Goal: Use online tool/utility: Use online tool/utility

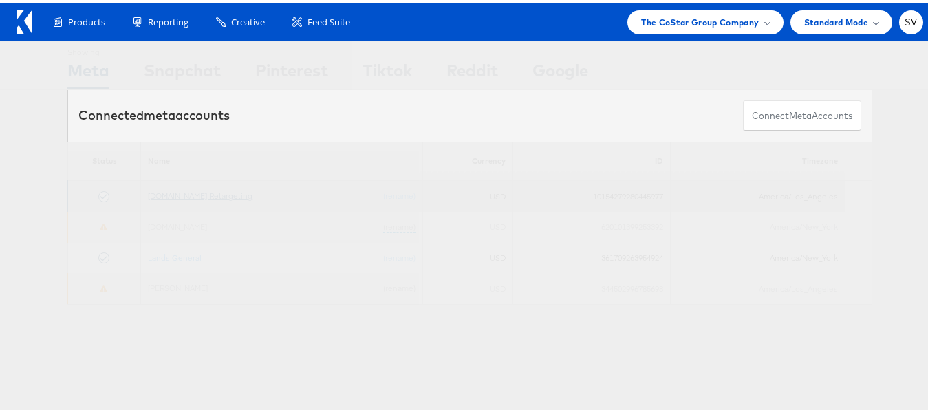
click at [215, 194] on link "[DOMAIN_NAME] Retargeting" at bounding box center [200, 193] width 105 height 10
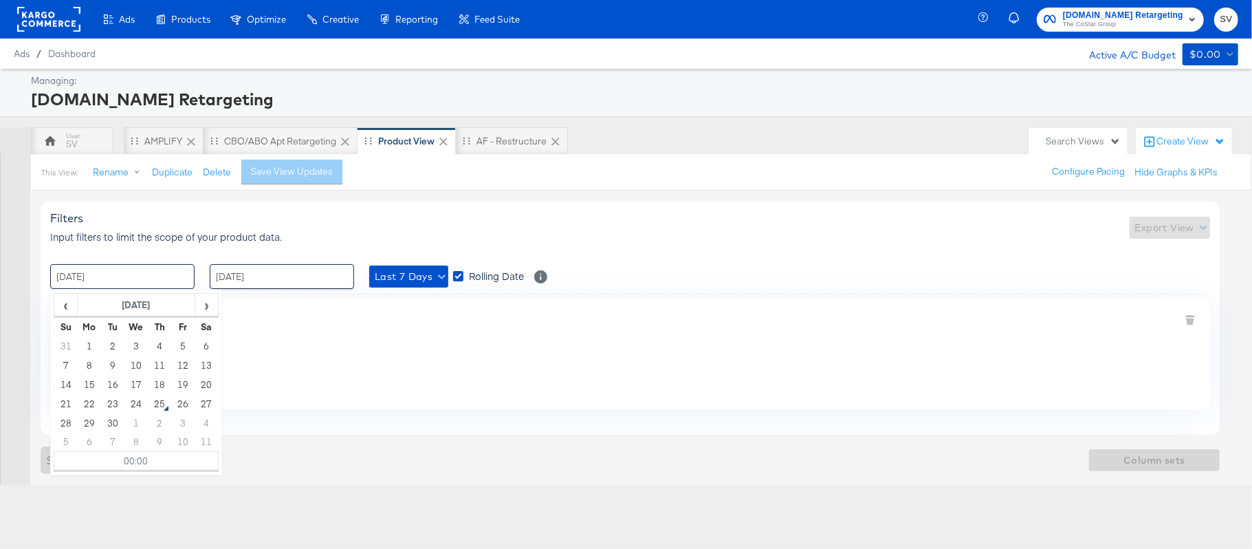
click at [122, 282] on input "[DATE]" at bounding box center [122, 276] width 144 height 25
click at [94, 344] on td "1" at bounding box center [89, 345] width 23 height 19
type input "[DATE] 00:00"
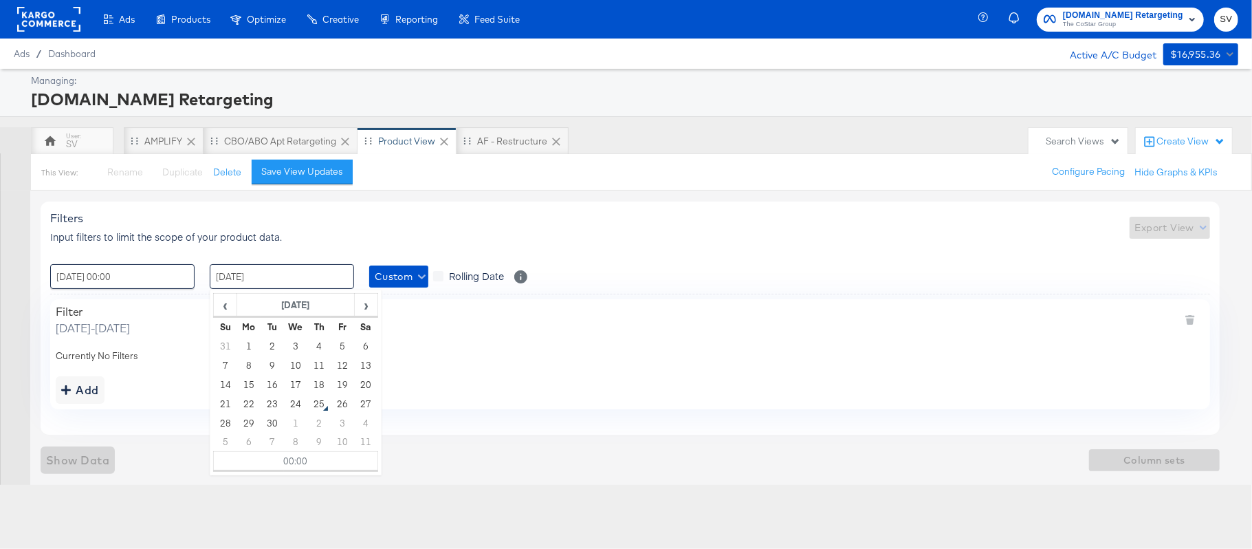
click at [276, 281] on input "[DATE]" at bounding box center [282, 276] width 144 height 25
click at [312, 404] on td "25" at bounding box center [318, 403] width 23 height 19
type input "[DATE] 00:00"
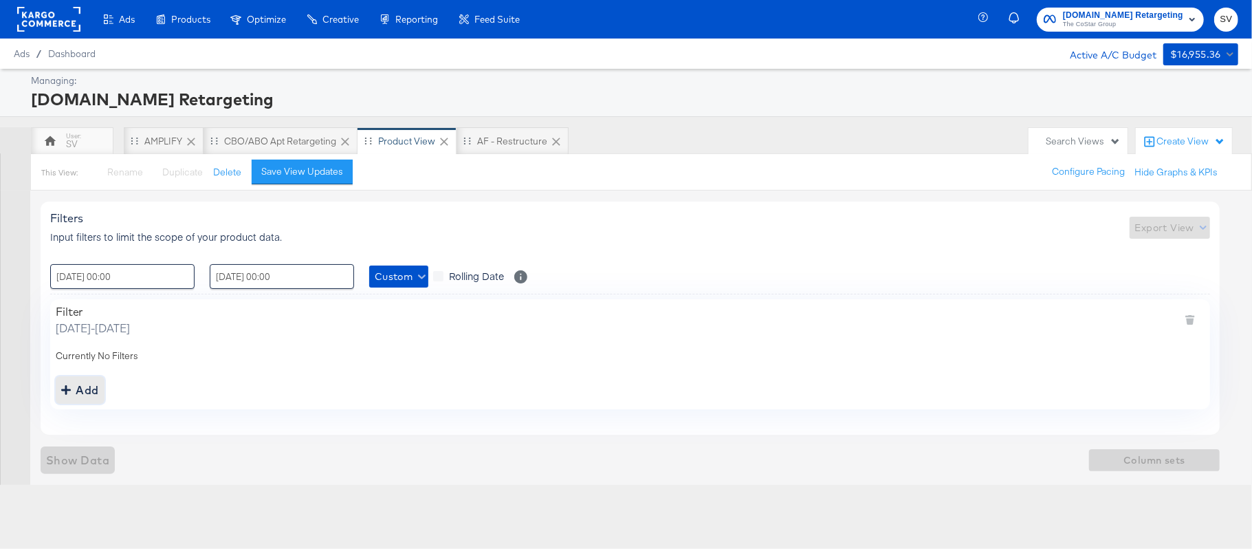
click at [80, 388] on div "Add" at bounding box center [80, 389] width 38 height 19
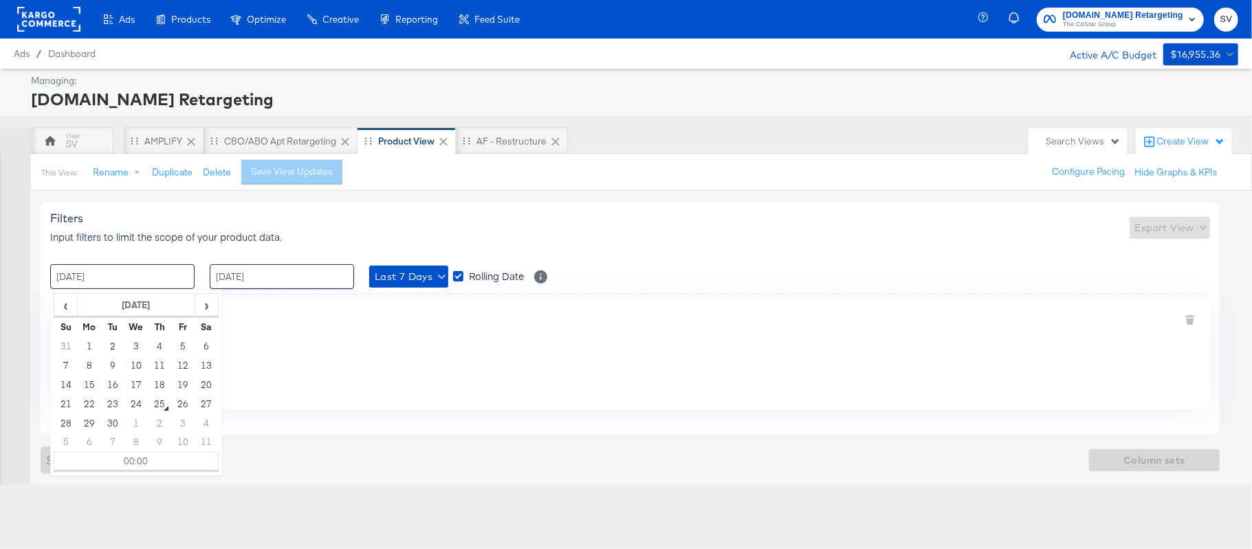
click at [107, 274] on input "[DATE]" at bounding box center [122, 276] width 144 height 25
click at [89, 342] on td "1" at bounding box center [89, 345] width 23 height 19
type input "[DATE] 00:00"
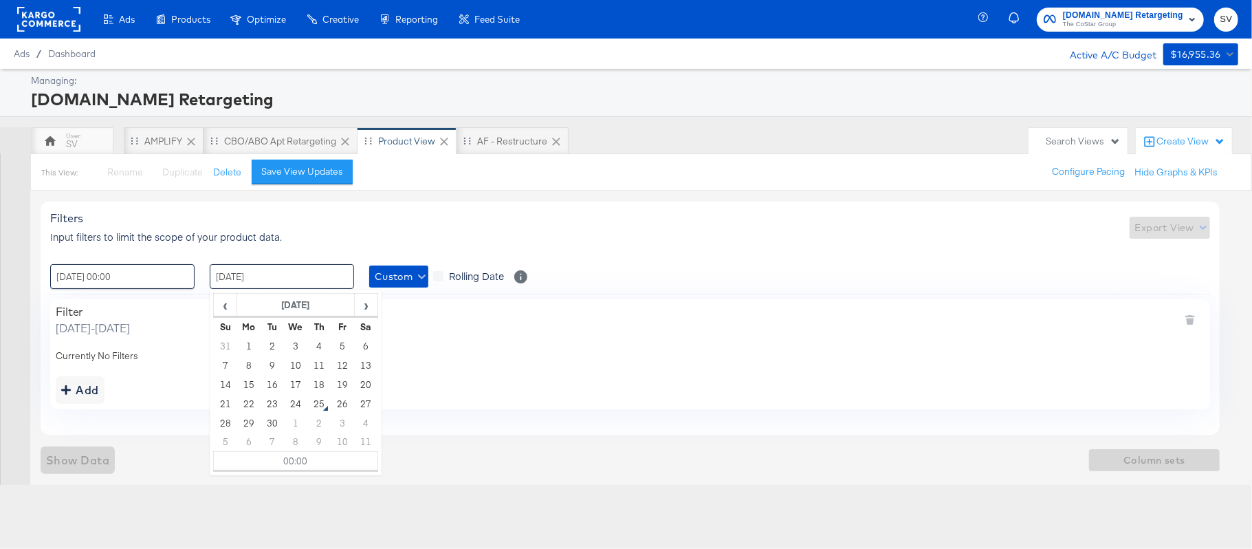
click at [331, 270] on input "[DATE]" at bounding box center [282, 276] width 144 height 25
click at [319, 400] on td "25" at bounding box center [318, 403] width 23 height 19
type input "[DATE] 00:00"
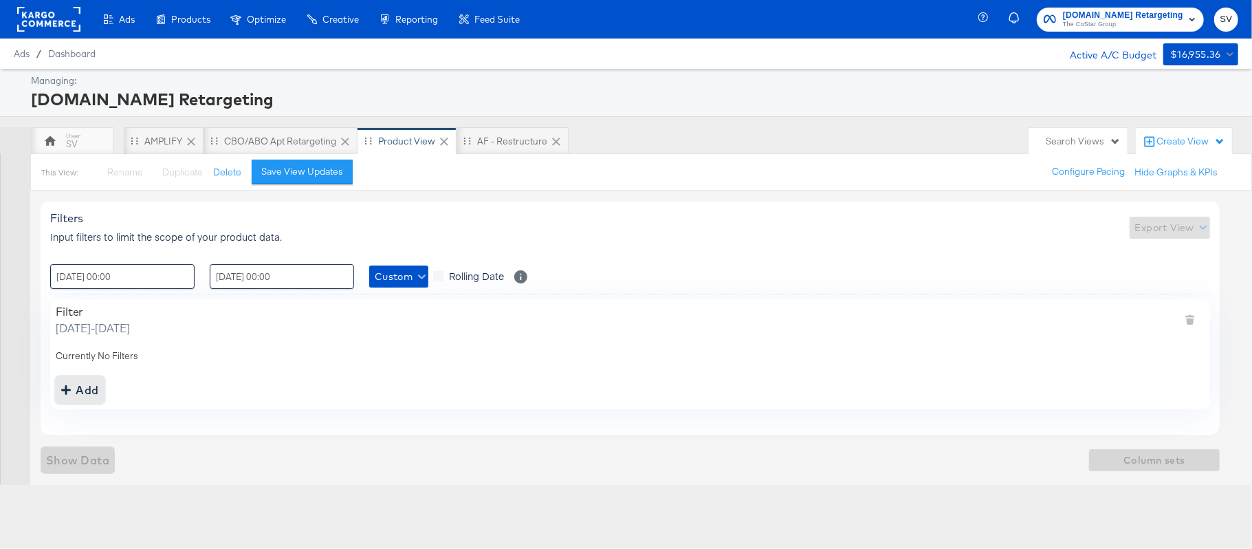
click at [73, 391] on div "Add" at bounding box center [80, 389] width 38 height 19
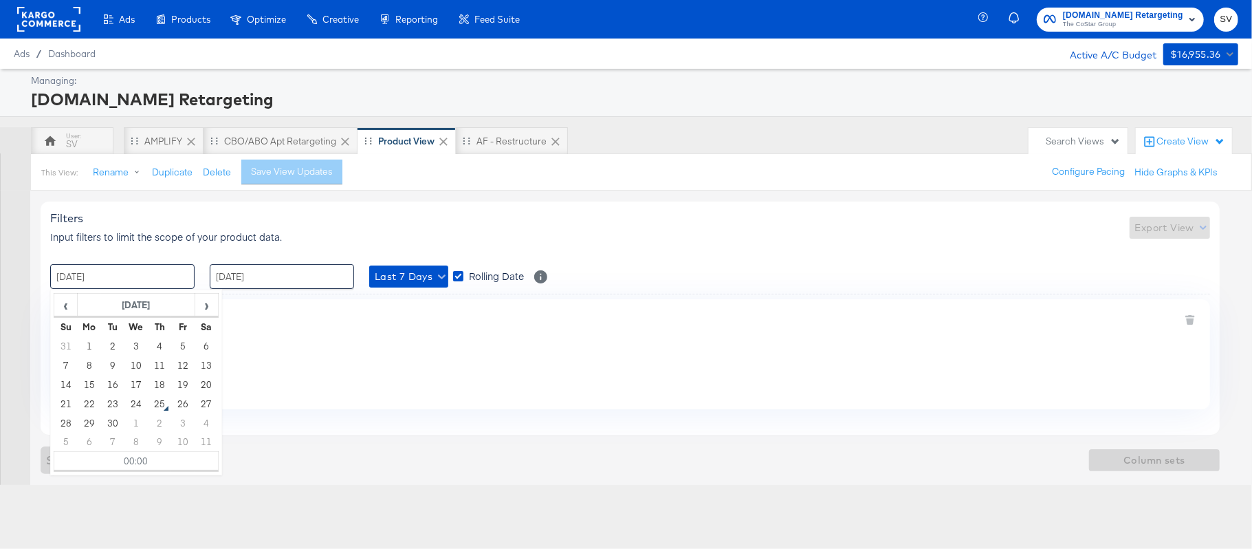
click at [152, 276] on input "[DATE]" at bounding box center [122, 276] width 144 height 25
click at [89, 351] on td "1" at bounding box center [89, 345] width 23 height 19
type input "[DATE] 00:00"
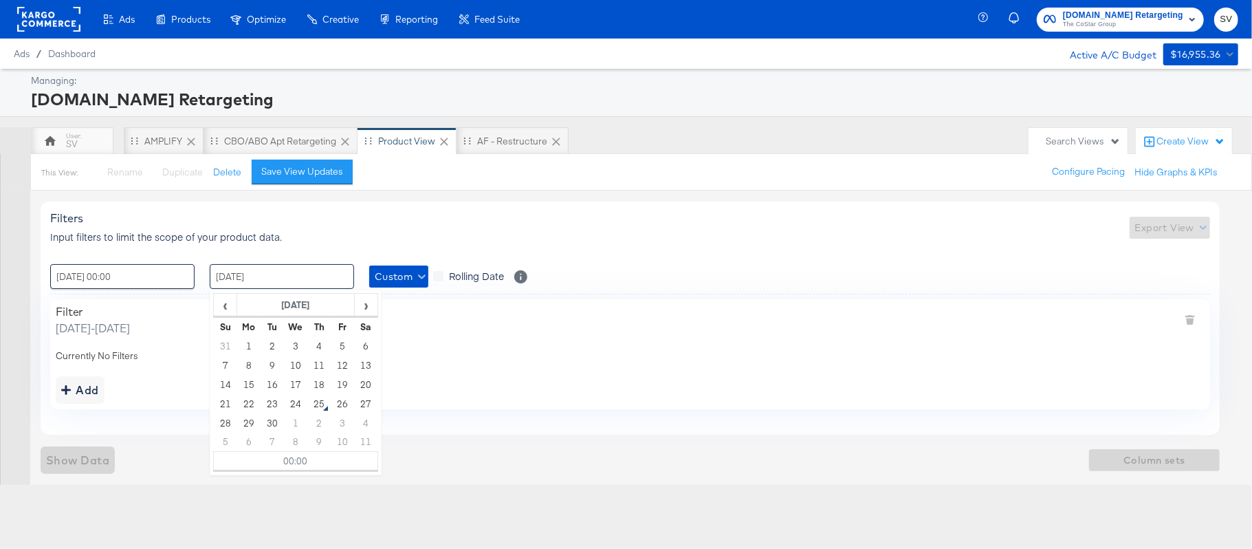
click at [283, 283] on input "[DATE]" at bounding box center [282, 276] width 144 height 25
click at [318, 408] on td "25" at bounding box center [318, 403] width 23 height 19
type input "[DATE] 00:00"
click at [125, 413] on div "Filters Input filters to limit the scope of your product data. Export View : 01…" at bounding box center [630, 317] width 1179 height 232
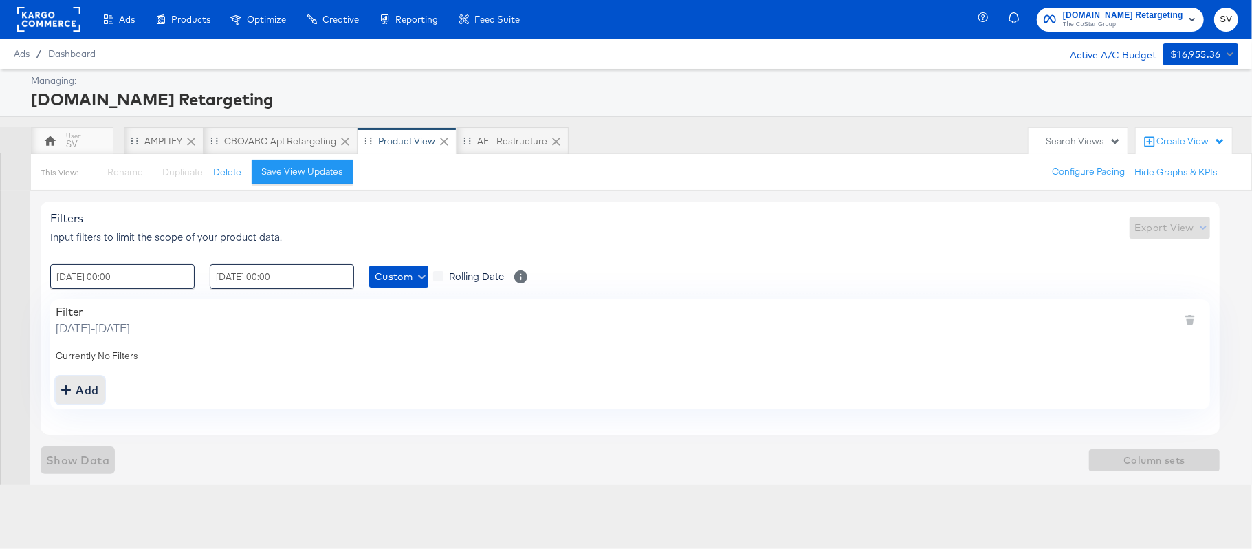
click at [91, 399] on div "Add" at bounding box center [80, 389] width 38 height 19
click at [73, 393] on div "Add" at bounding box center [80, 389] width 38 height 19
click at [80, 389] on div "Add" at bounding box center [80, 389] width 38 height 19
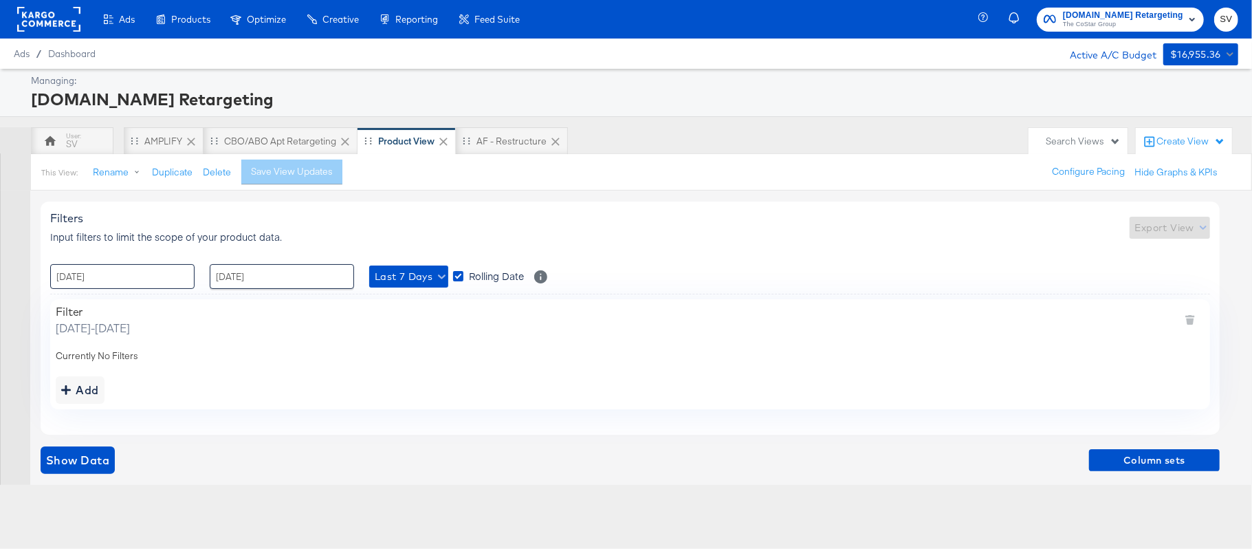
click at [116, 270] on input "[DATE]" at bounding box center [122, 276] width 144 height 25
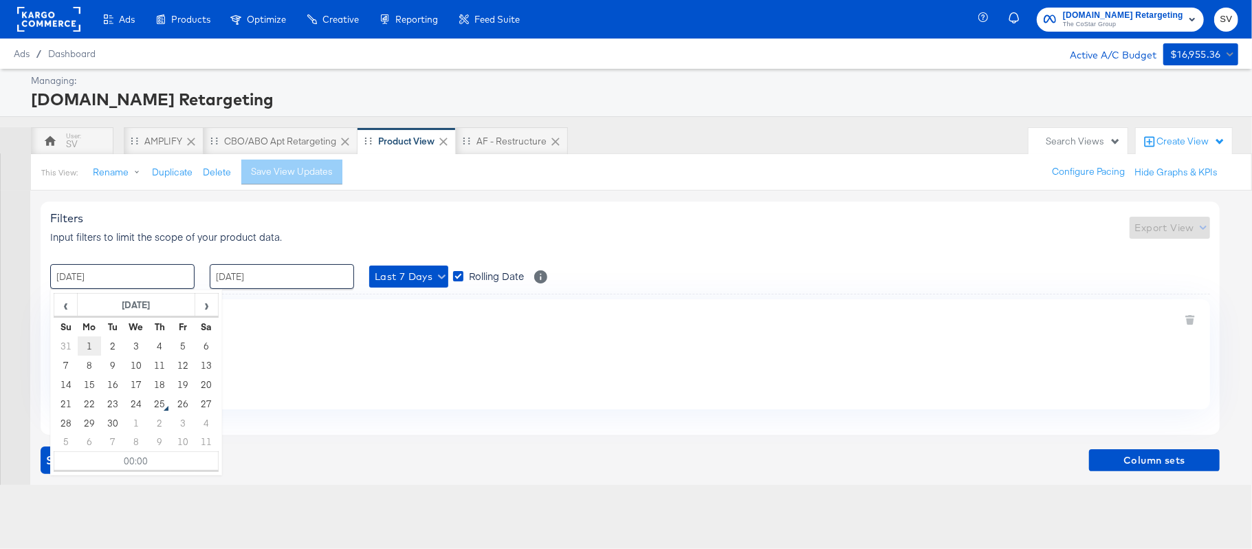
click at [91, 347] on td "1" at bounding box center [89, 345] width 23 height 19
type input "[DATE] 00:00"
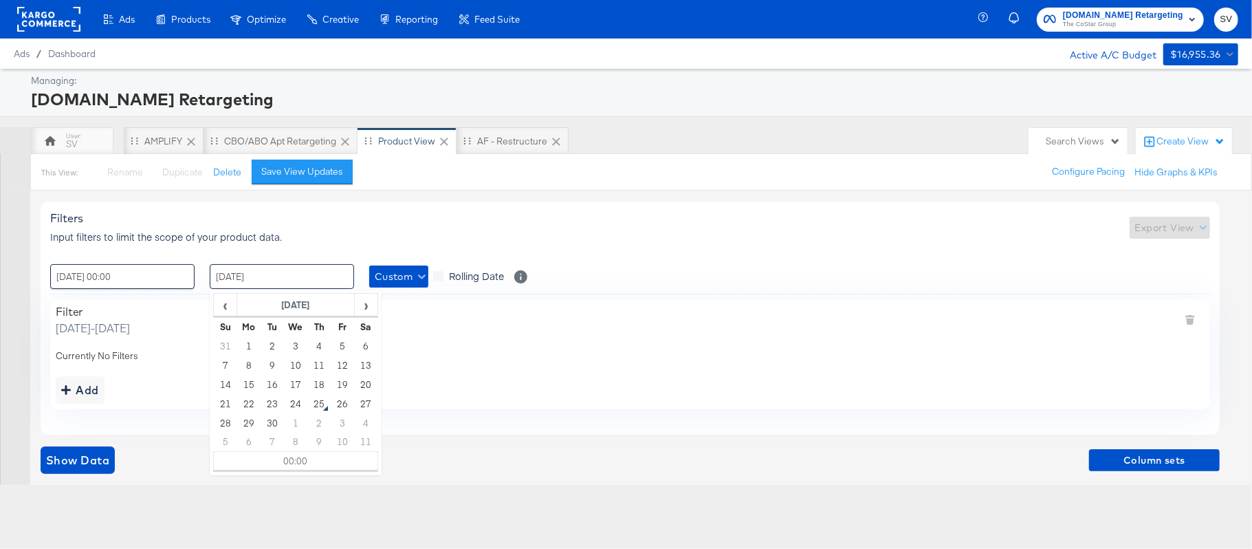
click at [260, 278] on input "[DATE]" at bounding box center [282, 276] width 144 height 25
click at [318, 395] on td "25" at bounding box center [318, 403] width 23 height 19
type input "[DATE] 00:00"
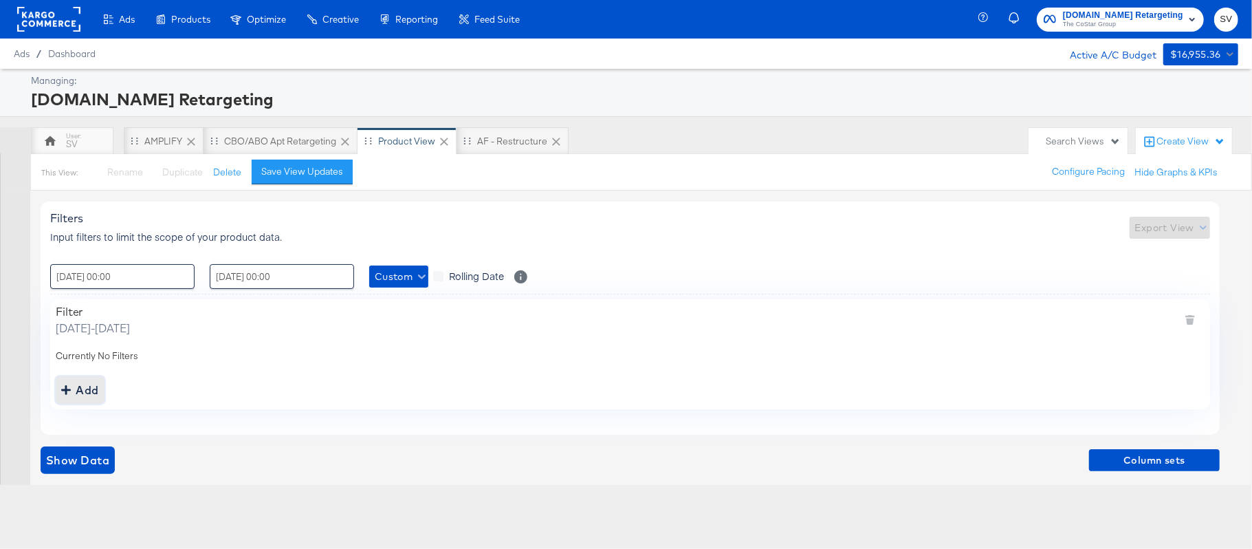
click at [70, 380] on div "addbutton" at bounding box center [66, 389] width 10 height 19
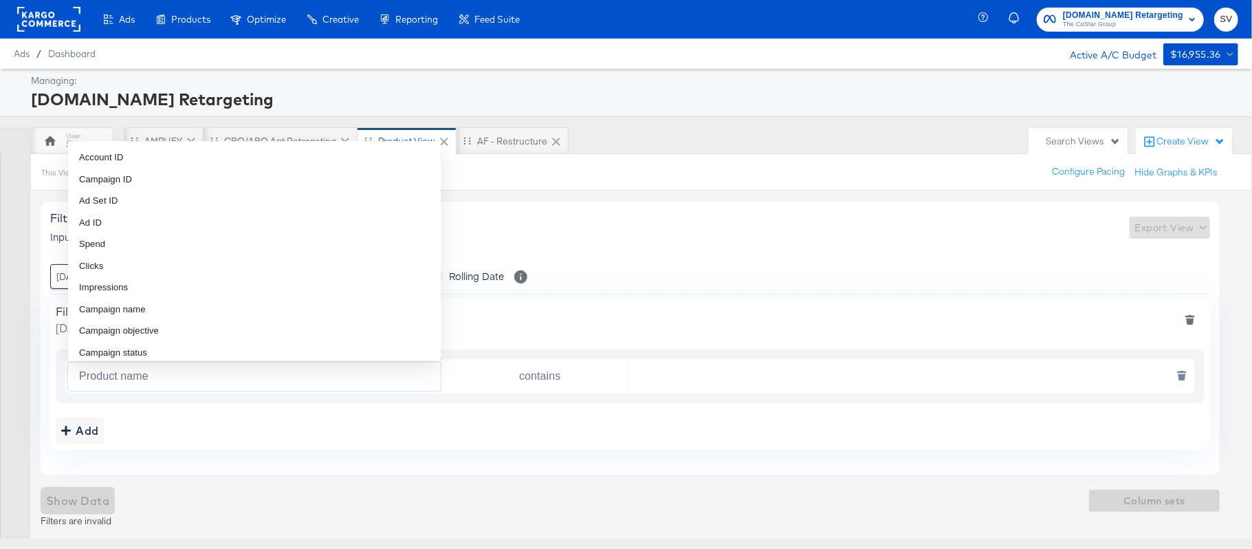
click at [144, 374] on input "Product name" at bounding box center [257, 376] width 367 height 28
click at [141, 305] on span "Campaign name" at bounding box center [112, 310] width 67 height 14
type input "Campaign name"
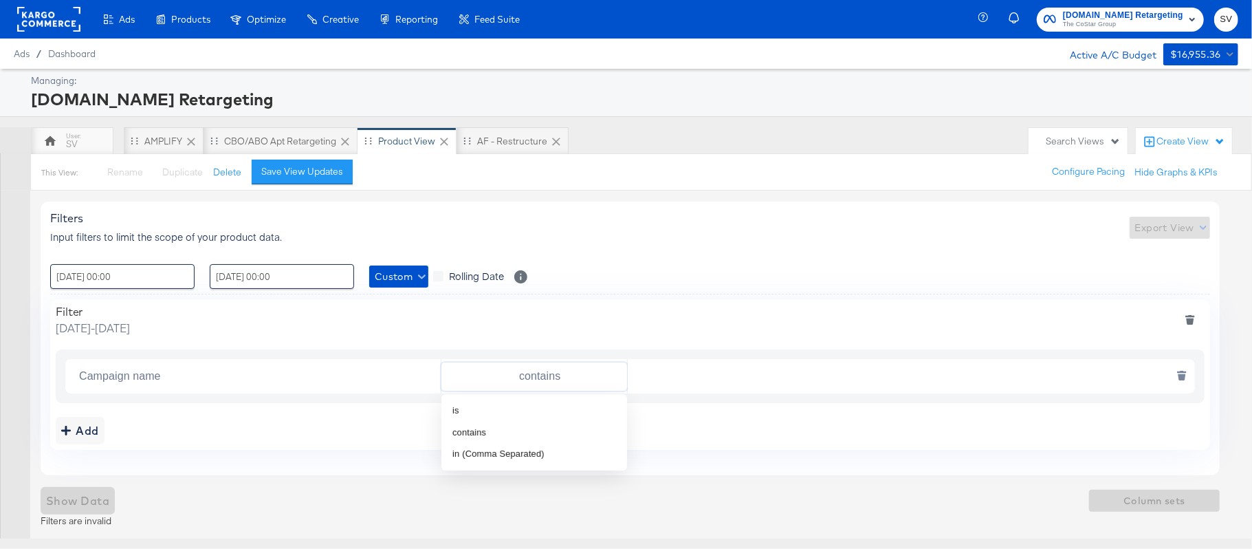
click at [514, 386] on input "contains" at bounding box center [537, 376] width 181 height 28
click at [480, 426] on span "contains" at bounding box center [469, 433] width 34 height 14
click at [641, 380] on input "text" at bounding box center [908, 376] width 560 height 28
paste input "AHL24"
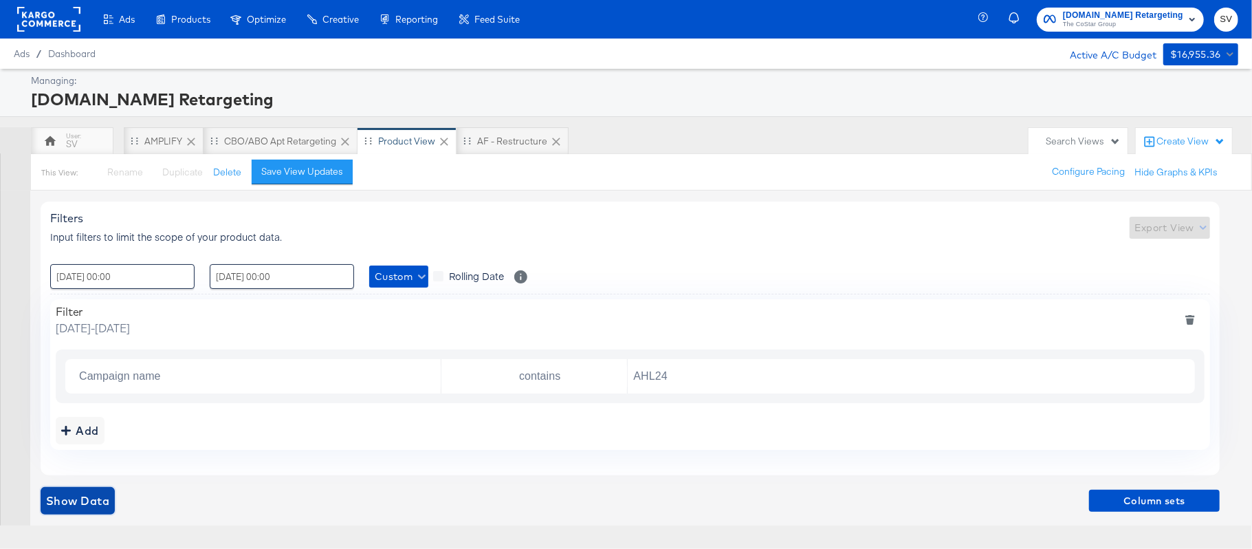
click at [70, 499] on span "Show Data" at bounding box center [77, 500] width 63 height 19
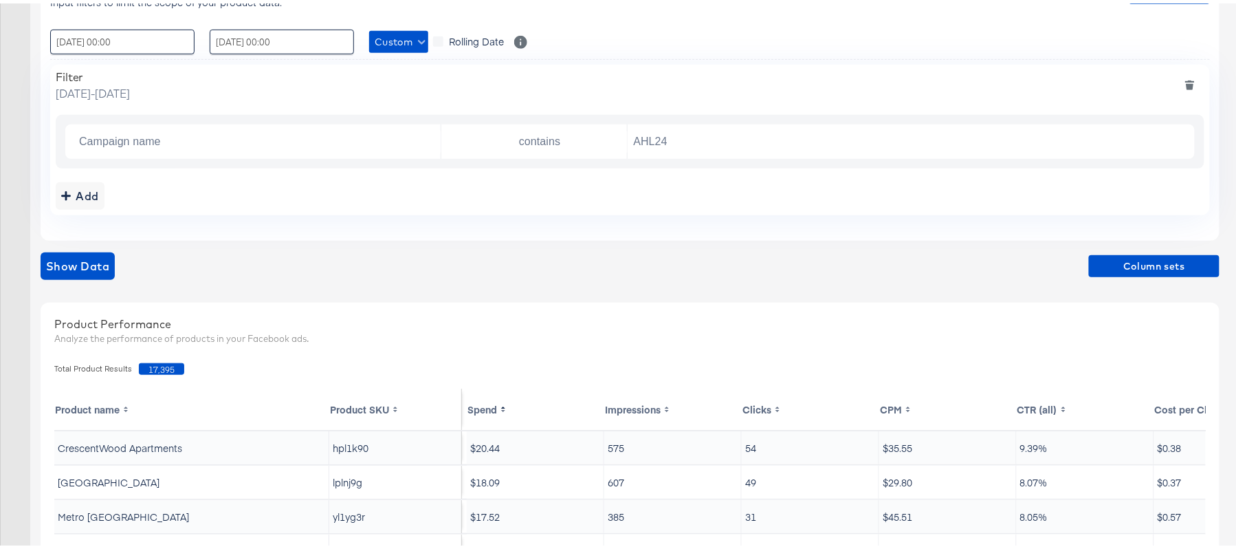
scroll to position [250, 0]
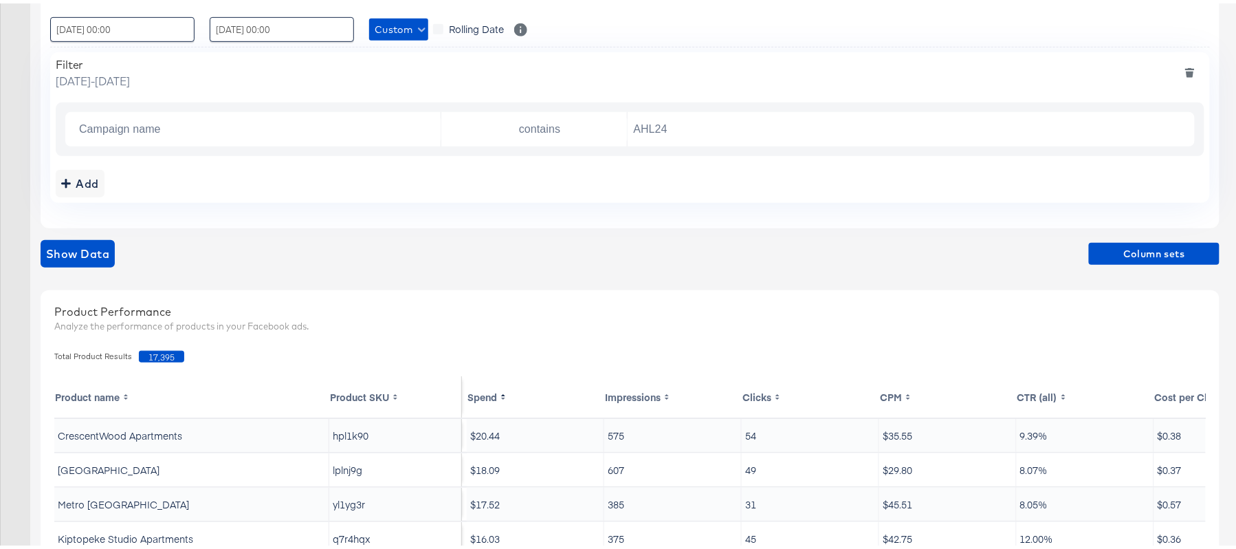
click at [165, 352] on span "17,395" at bounding box center [161, 353] width 45 height 12
copy span "17,395"
click at [677, 122] on input "AHL24" at bounding box center [908, 126] width 560 height 28
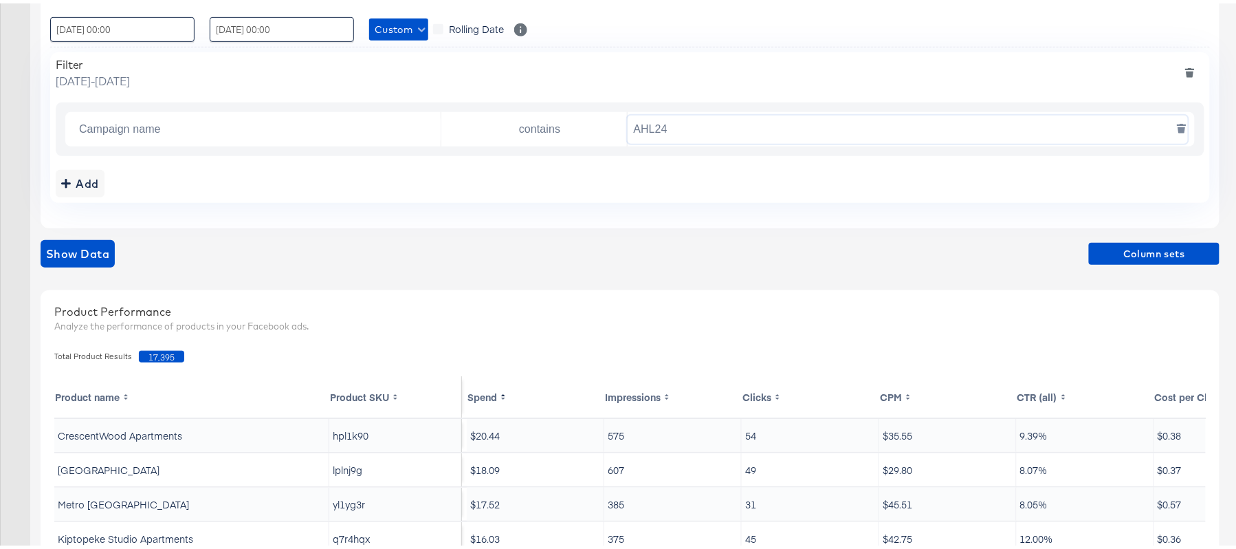
paste input "F"
click at [116, 245] on div "Show Data Column sets" at bounding box center [630, 251] width 1179 height 28
click at [86, 245] on span "Show Data" at bounding box center [77, 250] width 63 height 19
click at [160, 355] on span "16,308" at bounding box center [161, 353] width 45 height 12
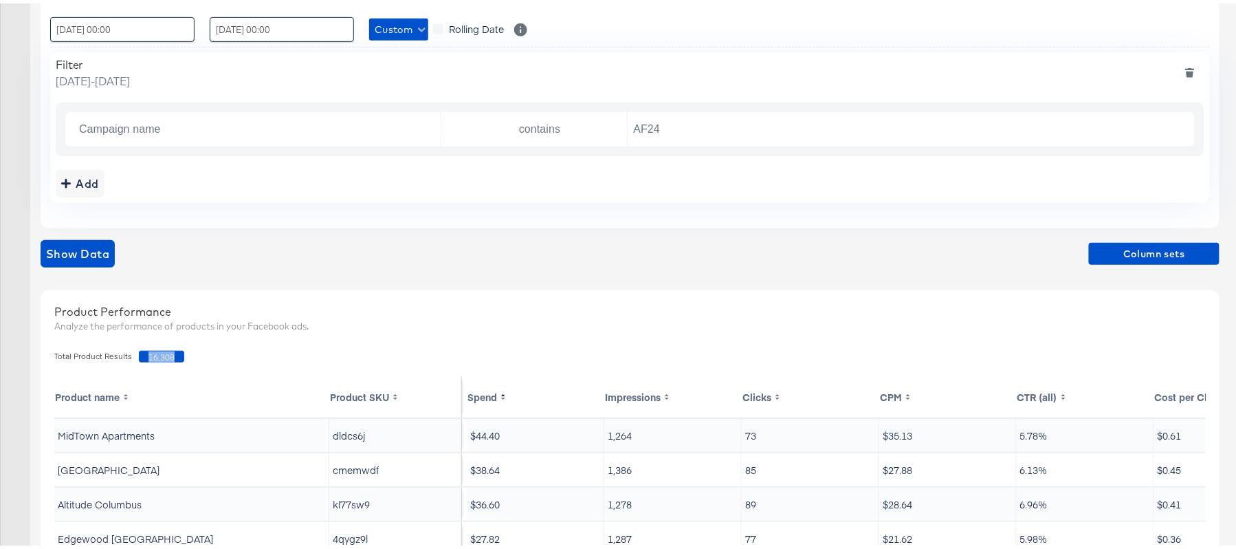
copy span "16,308"
click at [670, 128] on input "AF24" at bounding box center [908, 126] width 560 height 28
paste input "FR"
click at [89, 256] on span "Show Data" at bounding box center [77, 250] width 63 height 19
click at [149, 351] on span "24,680" at bounding box center [161, 353] width 45 height 12
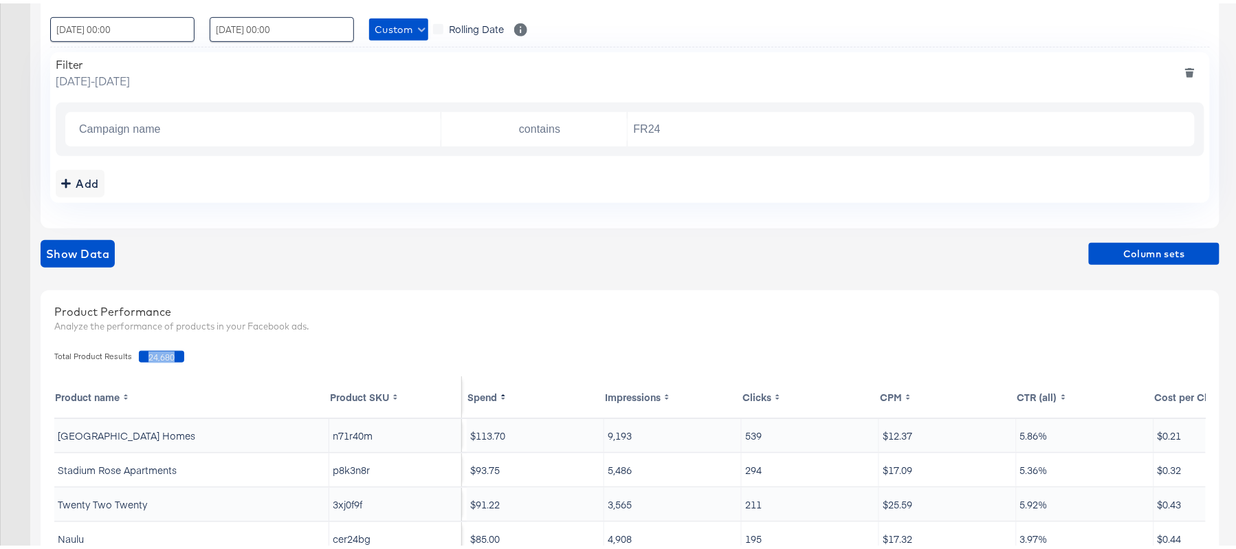
click at [149, 351] on span "24,680" at bounding box center [161, 353] width 45 height 12
copy span "24,680"
click at [648, 125] on input "FR24" at bounding box center [908, 126] width 560 height 28
paste input "DARE"
type input "DARE24"
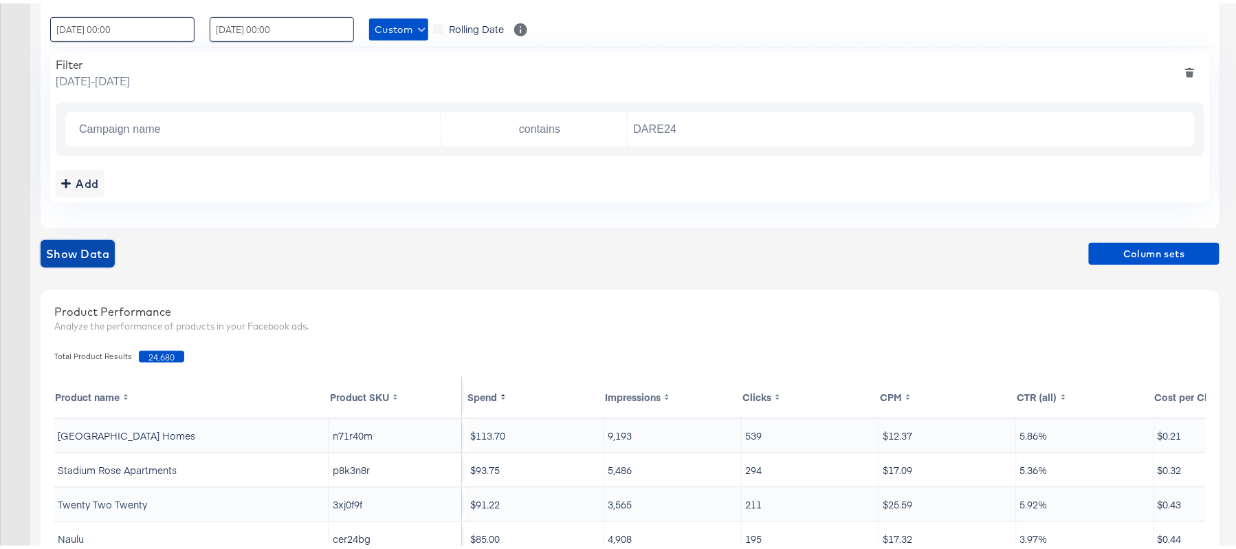
click at [83, 245] on span "Show Data" at bounding box center [77, 250] width 63 height 19
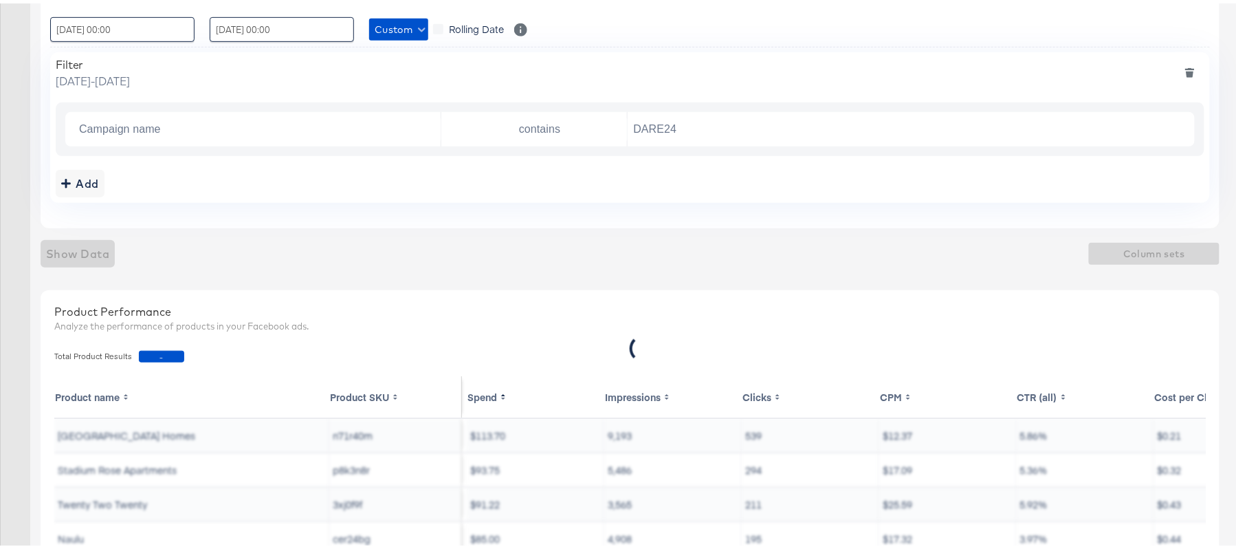
click at [165, 355] on span "-" at bounding box center [161, 353] width 45 height 12
click at [702, 250] on div "Show Data Column sets" at bounding box center [630, 251] width 1179 height 28
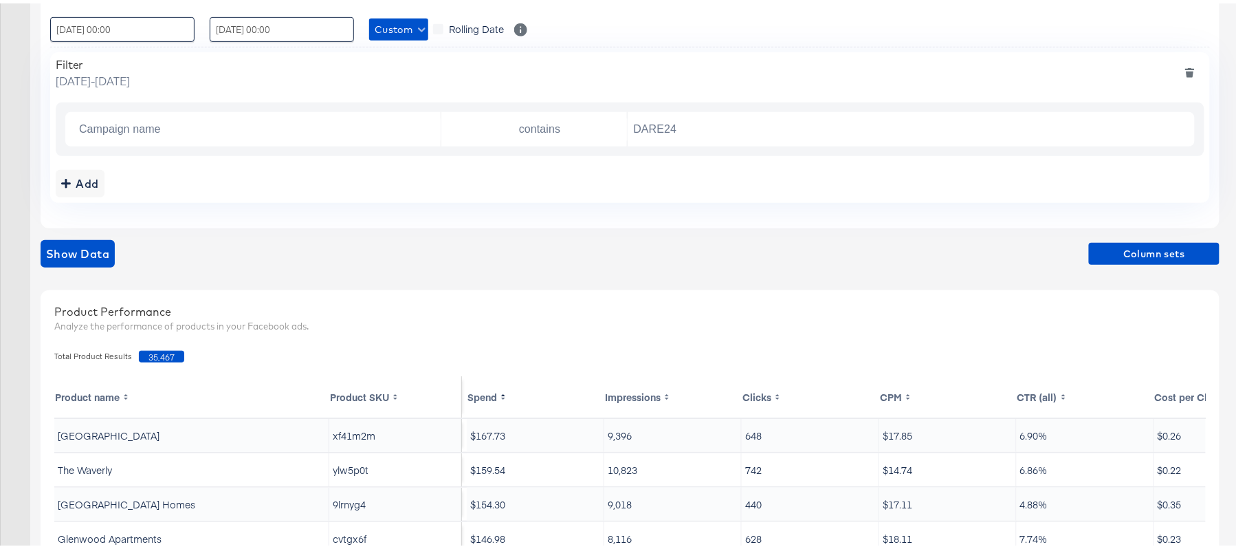
click at [152, 358] on span "35,467" at bounding box center [161, 353] width 45 height 12
copy span "35,467"
